Goal: Information Seeking & Learning: Find specific page/section

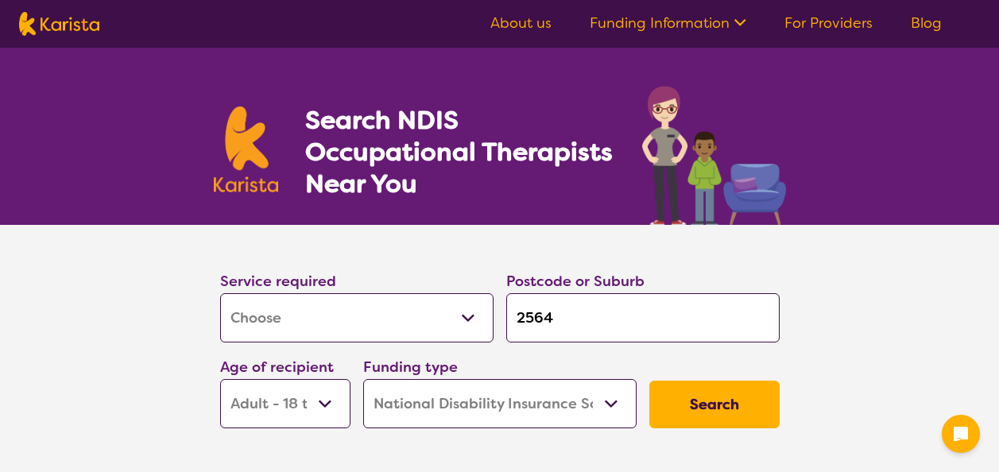
select select "[MEDICAL_DATA]"
select select "AD"
select select "NDIS"
select select "[MEDICAL_DATA]"
select select "AD"
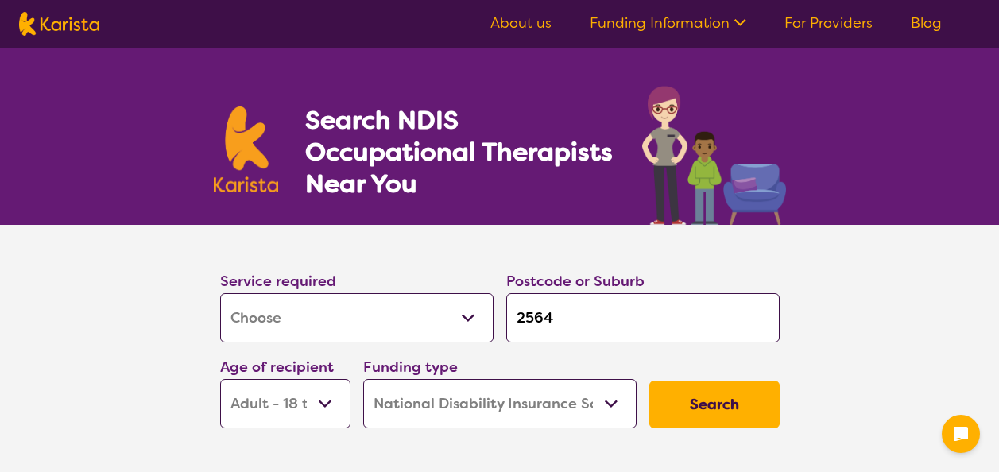
select select "NDIS"
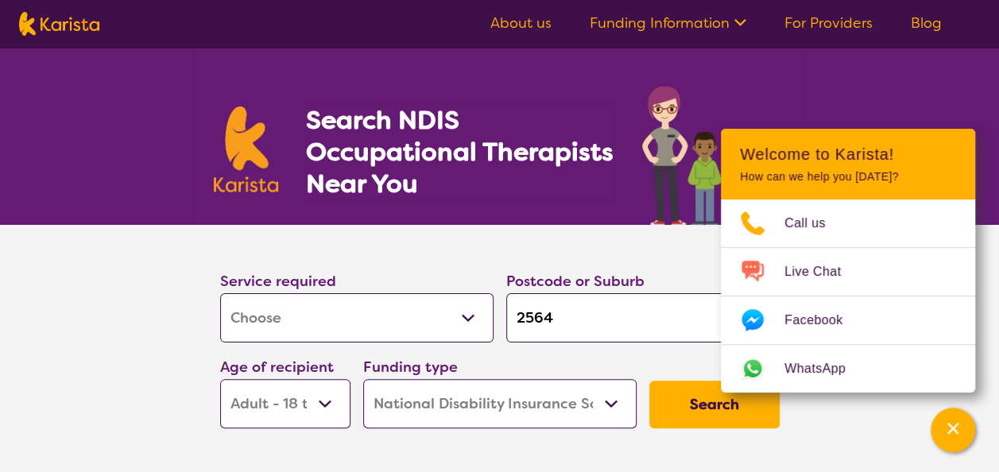
click at [709, 399] on button "Search" at bounding box center [714, 405] width 130 height 48
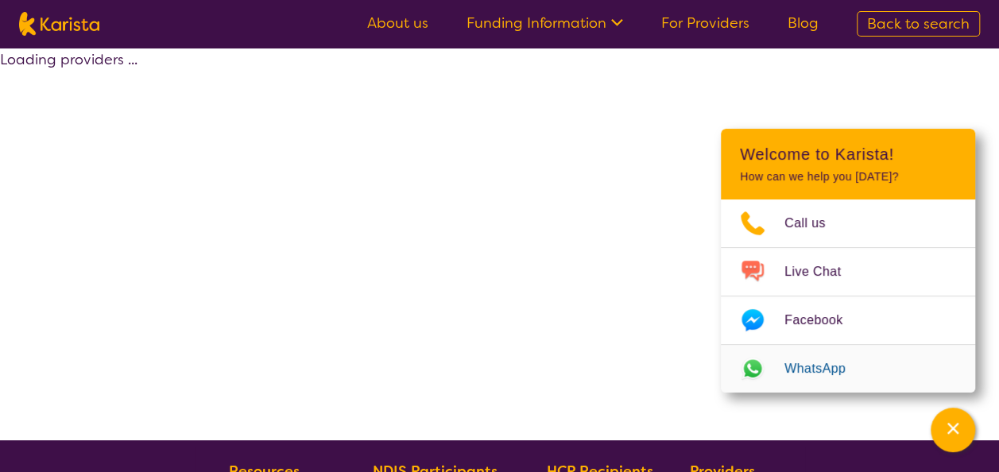
select select "by_score"
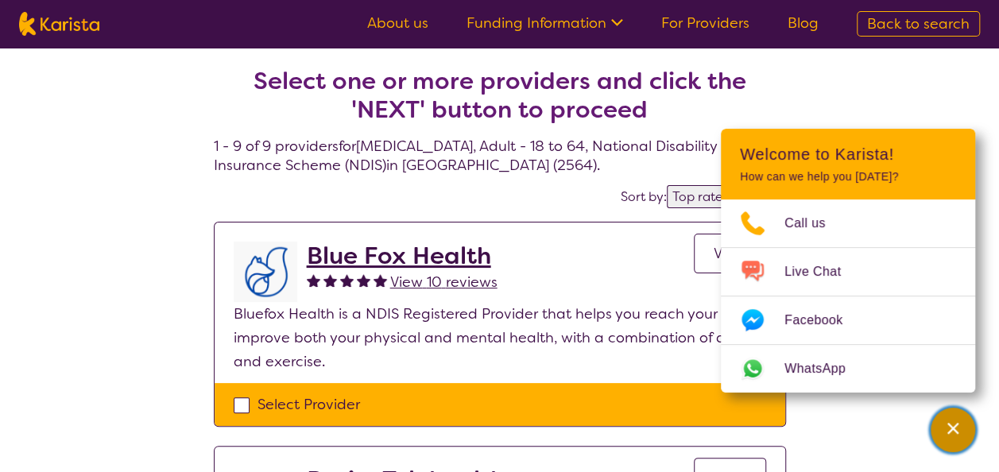
click at [958, 434] on icon "Channel Menu" at bounding box center [953, 428] width 16 height 16
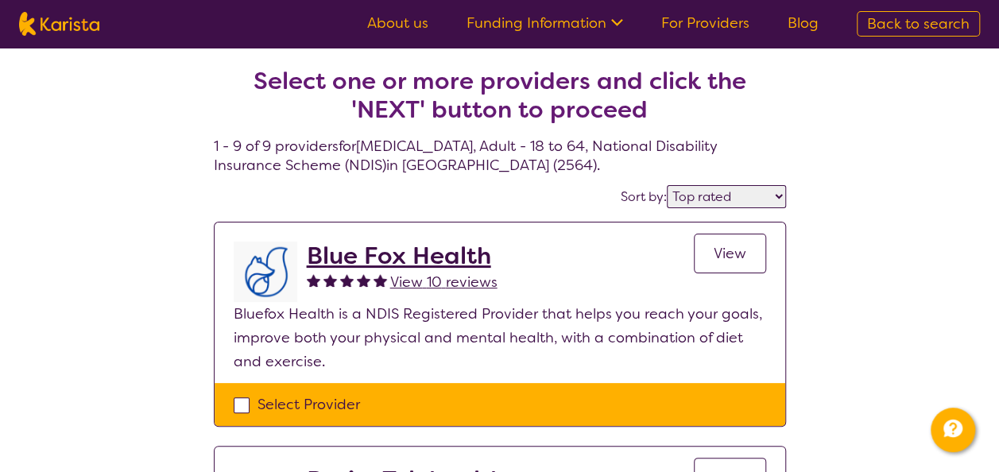
drag, startPoint x: 997, startPoint y: 71, endPoint x: 1003, endPoint y: 62, distance: 10.8
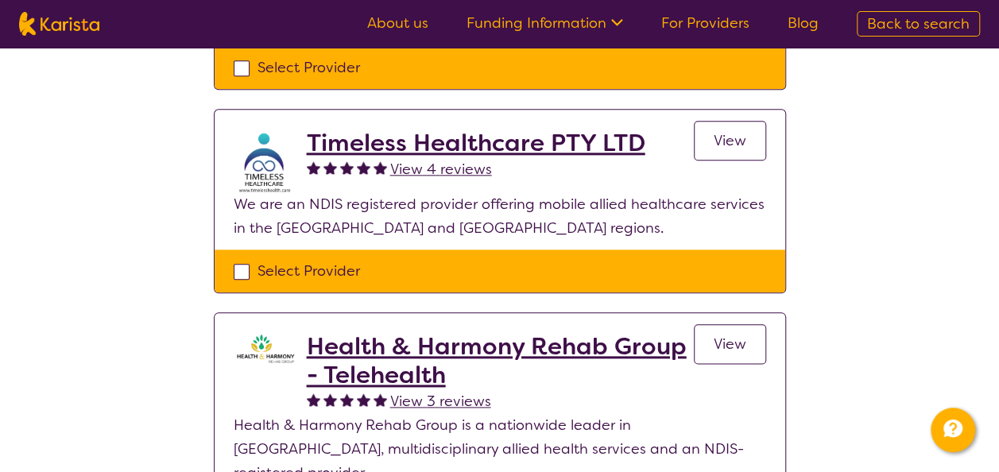
scroll to position [814, 0]
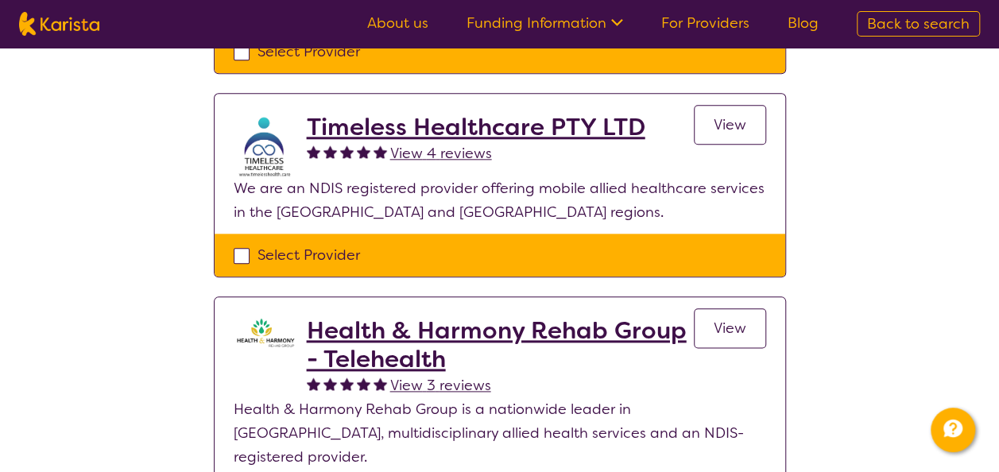
click at [464, 129] on h2 "Timeless Healthcare PTY LTD" at bounding box center [476, 127] width 339 height 29
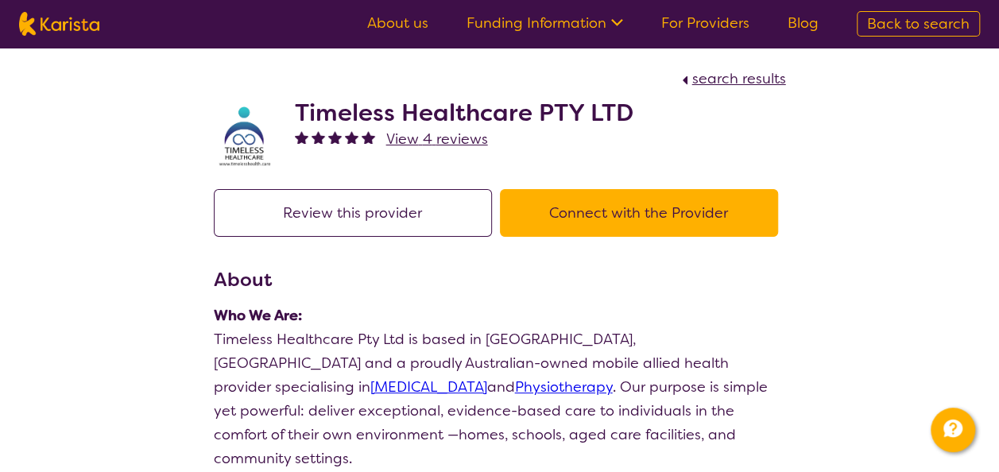
click at [428, 108] on h2 "Timeless Healthcare PTY LTD" at bounding box center [464, 113] width 339 height 29
click at [298, 218] on button "Review this provider" at bounding box center [353, 213] width 278 height 48
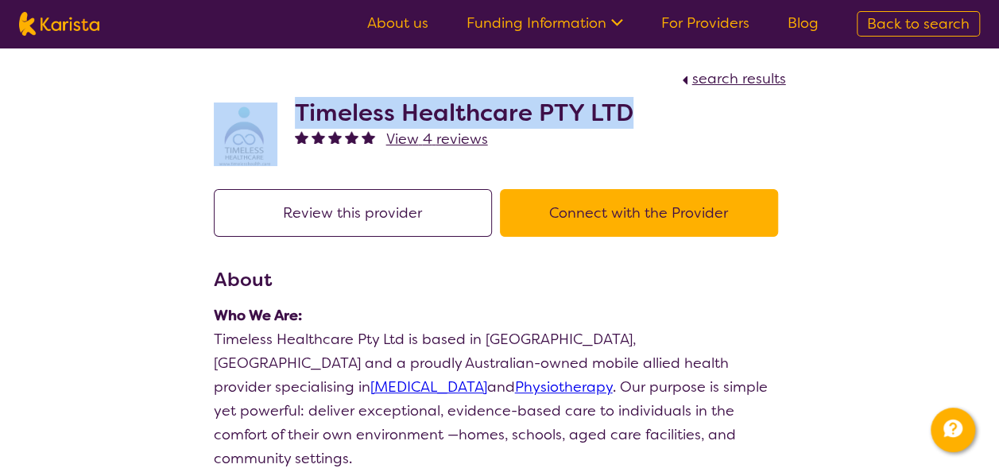
drag, startPoint x: 277, startPoint y: 102, endPoint x: 652, endPoint y: 110, distance: 375.2
click at [652, 110] on div "Timeless Healthcare PTY LTD View 4 reviews" at bounding box center [500, 130] width 572 height 79
copy div "Timeless Healthcare PTY LTD"
